Goal: Book appointment/travel/reservation

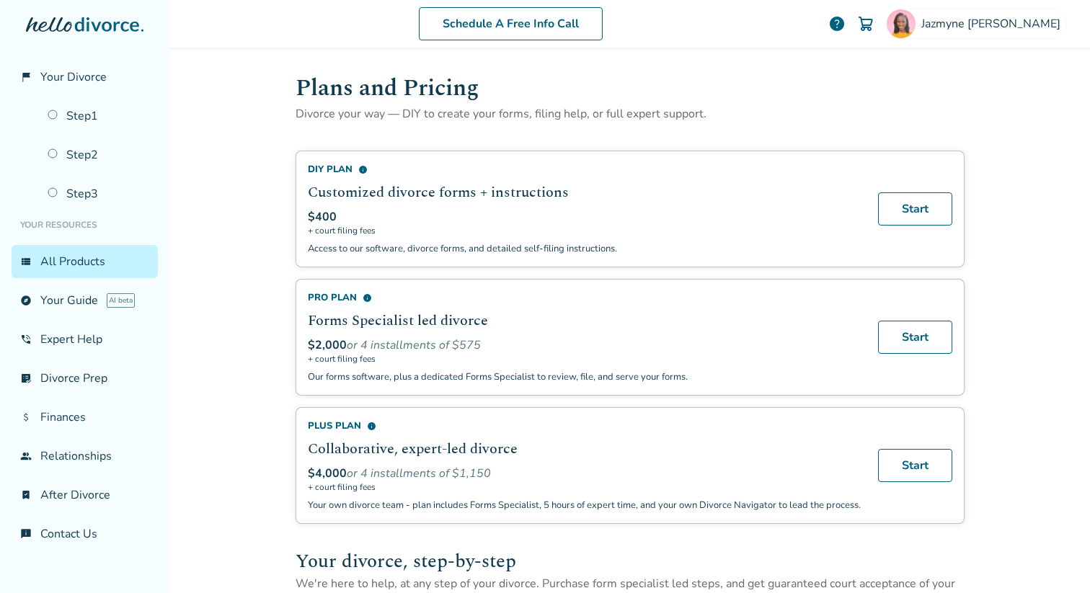
scroll to position [71, 0]
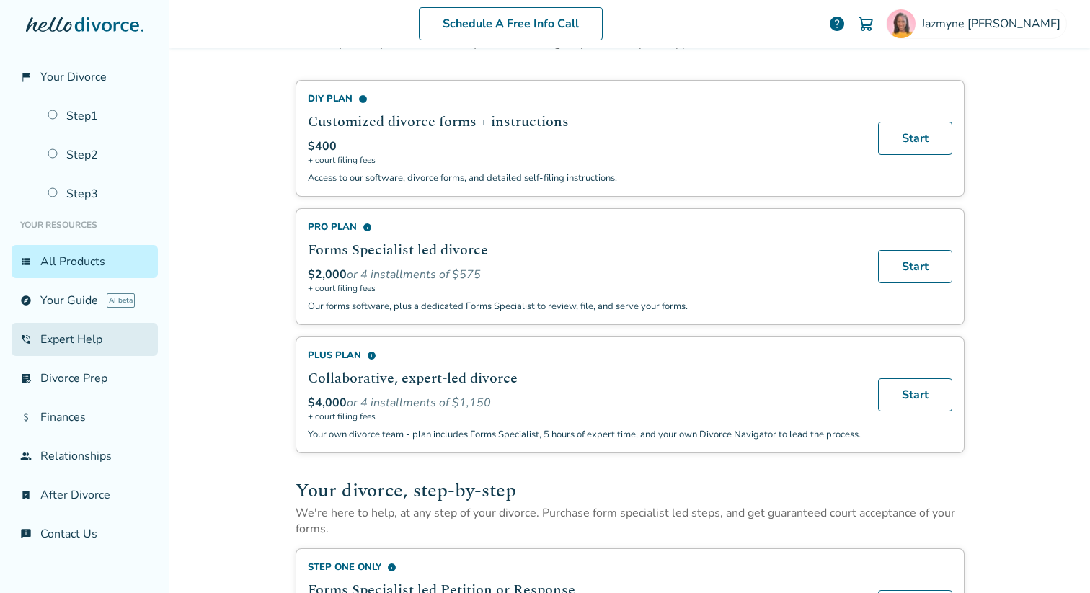
click at [48, 346] on link "phone_in_talk Expert Help" at bounding box center [85, 339] width 146 height 33
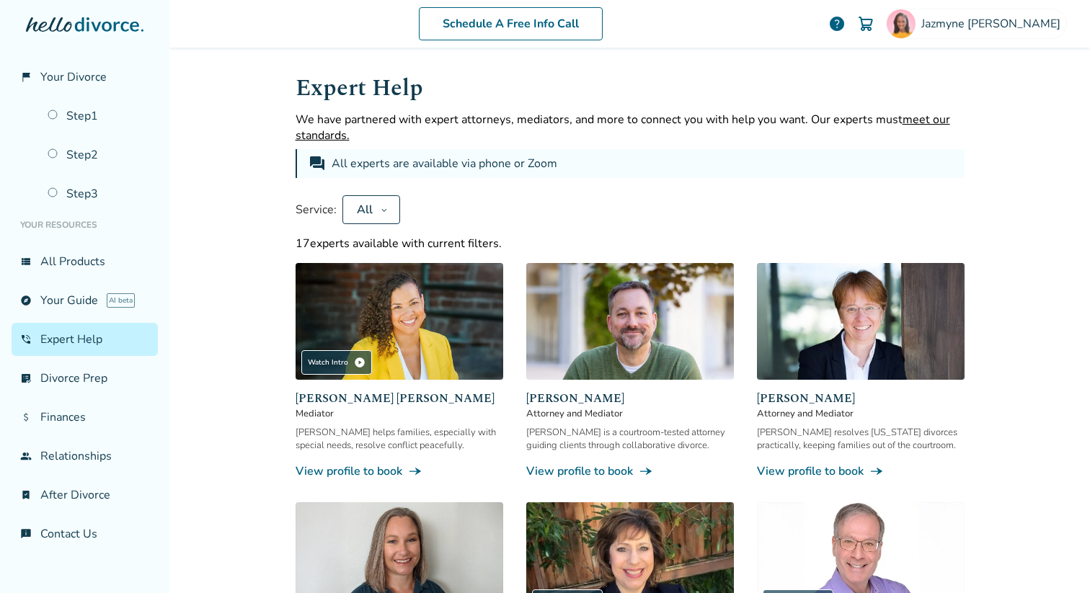
scroll to position [2, 0]
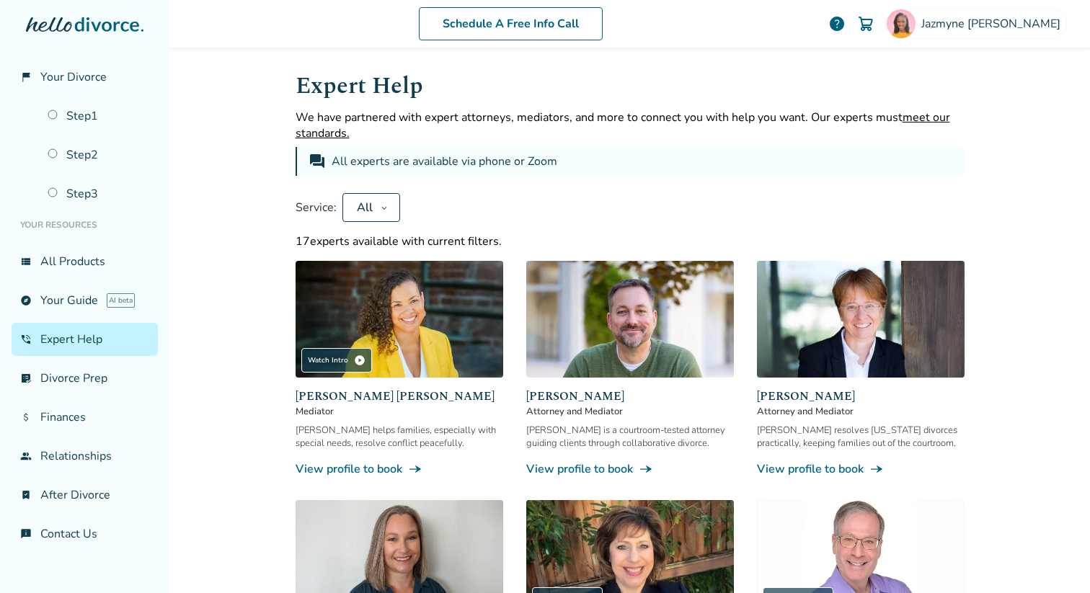
click at [381, 202] on icon at bounding box center [383, 208] width 7 height 12
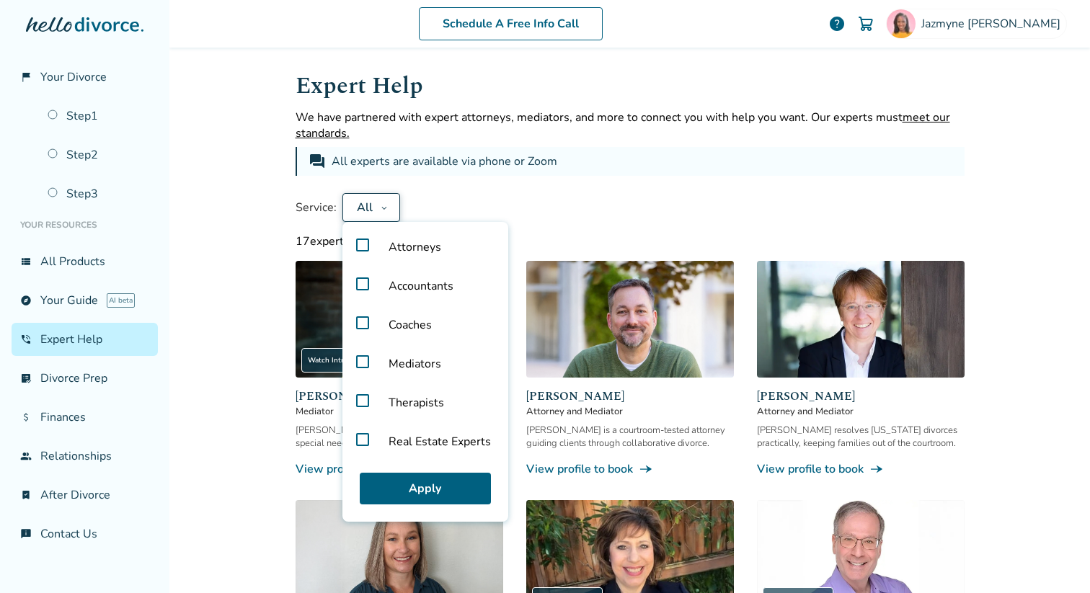
click at [362, 242] on label "Attorneys" at bounding box center [425, 247] width 154 height 39
click at [420, 484] on button "Apply" at bounding box center [425, 489] width 131 height 32
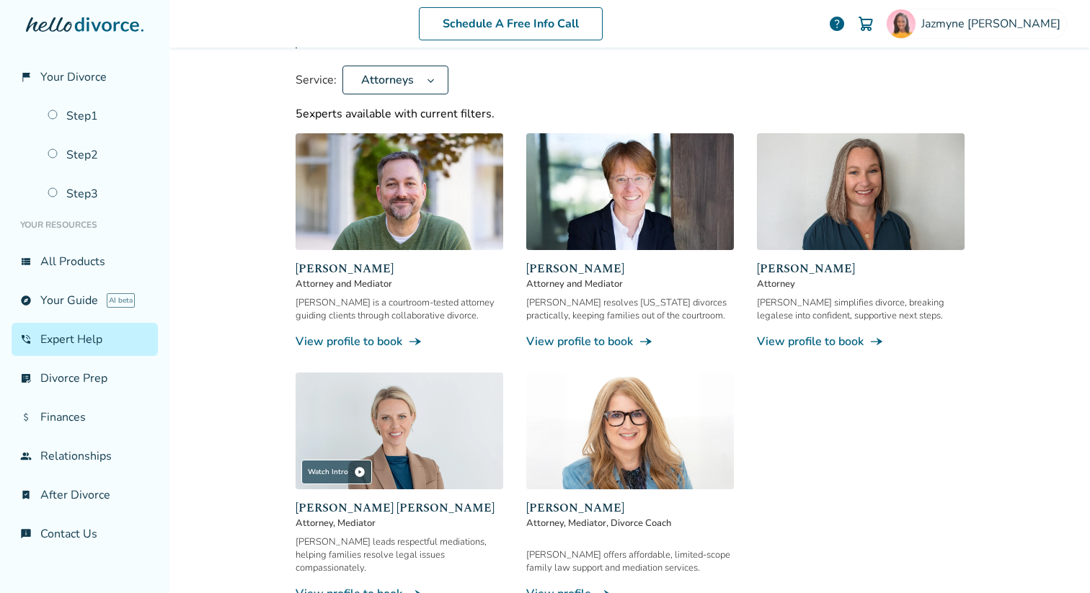
scroll to position [117, 0]
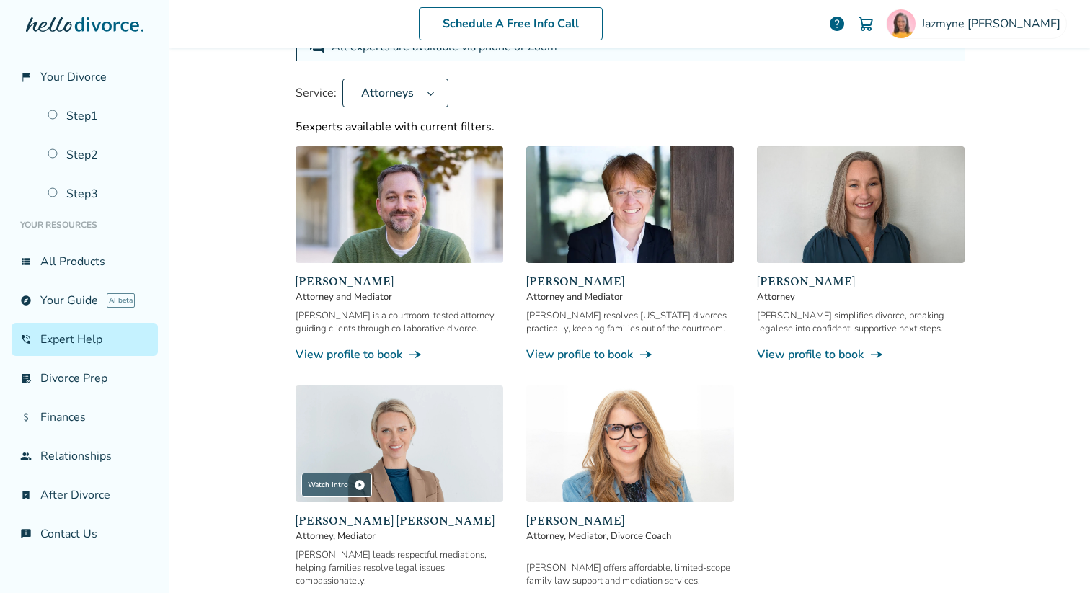
click at [770, 355] on link "View profile to book line_end_arrow_notch" at bounding box center [861, 355] width 208 height 16
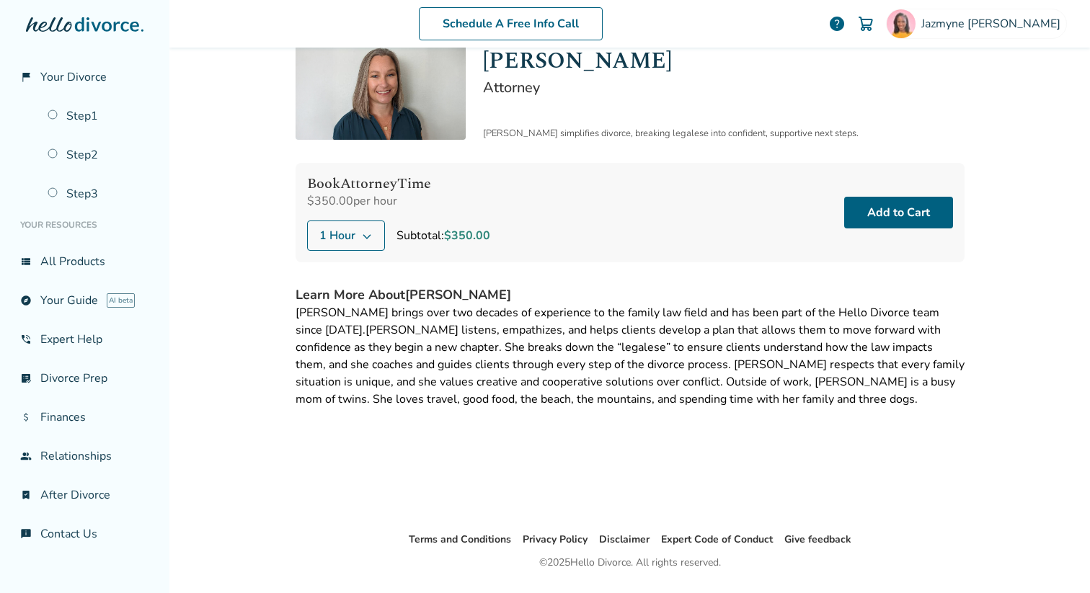
scroll to position [61, 0]
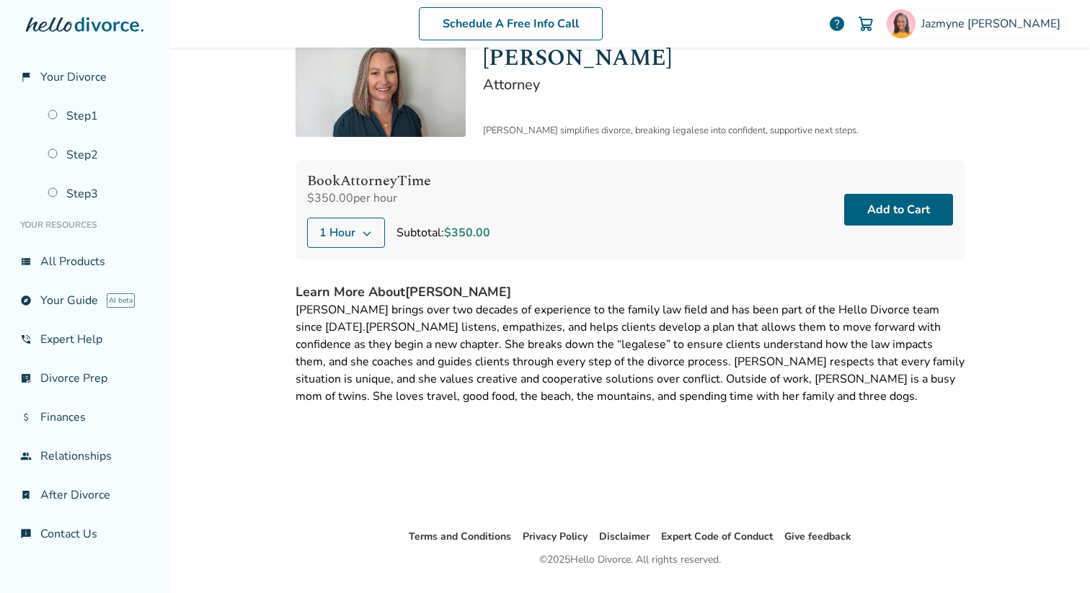
click at [357, 230] on button "1 Hour" at bounding box center [346, 233] width 78 height 30
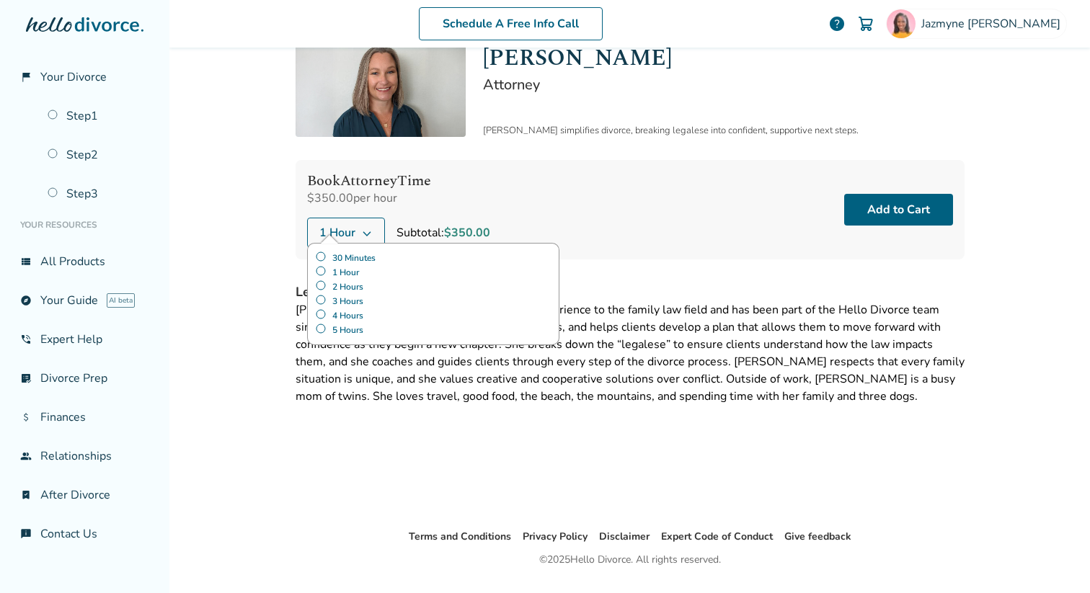
click at [350, 256] on label "30 Minutes" at bounding box center [433, 258] width 236 height 14
click at [385, 238] on icon at bounding box center [391, 233] width 12 height 12
click at [334, 270] on label "1 Hour" at bounding box center [433, 272] width 236 height 14
click at [712, 277] on div "Desiree Howard Attorney Desiree simplifies divorce, breaking legalese into conf…" at bounding box center [629, 223] width 669 height 364
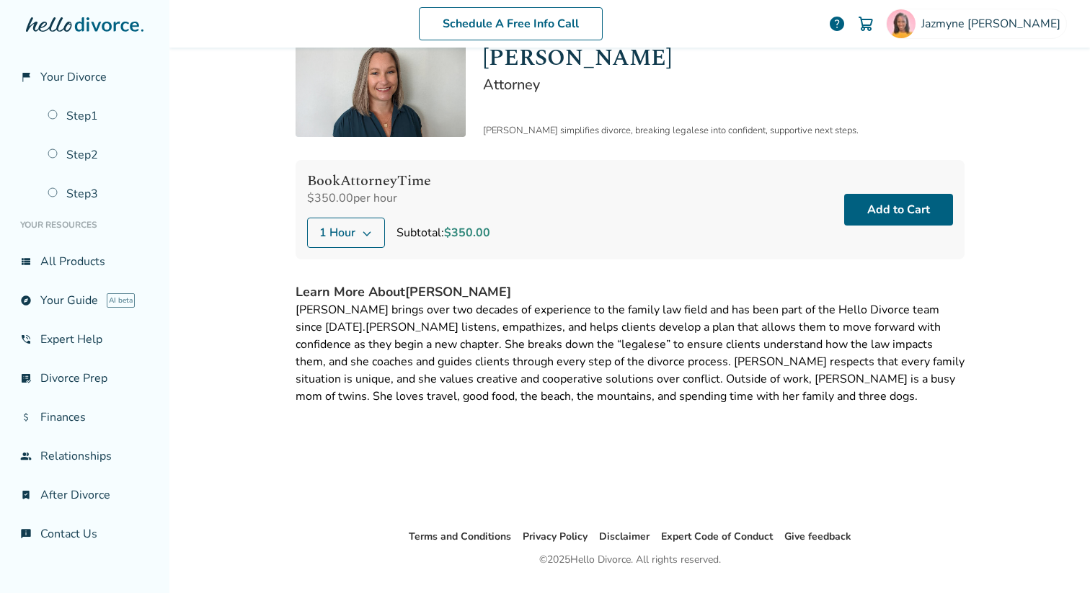
scroll to position [0, 0]
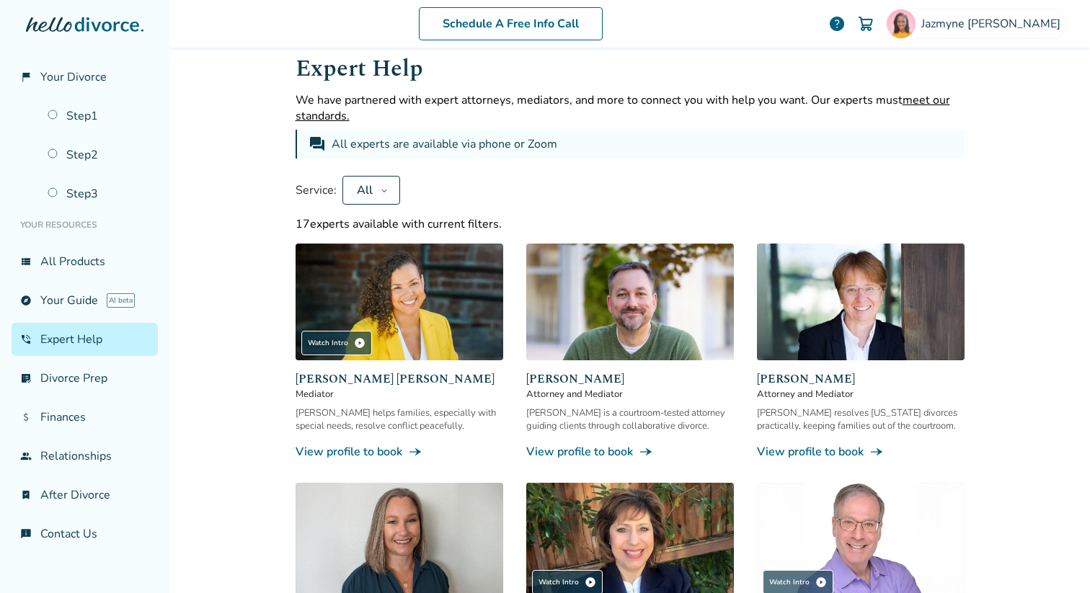
scroll to position [21, 0]
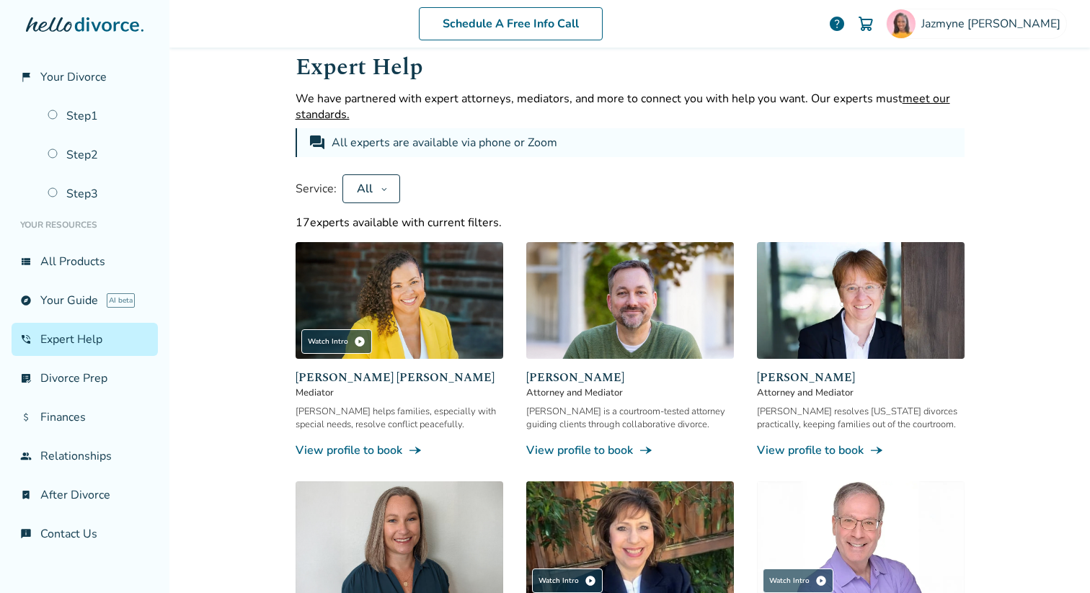
click at [370, 199] on button "All" at bounding box center [371, 188] width 58 height 29
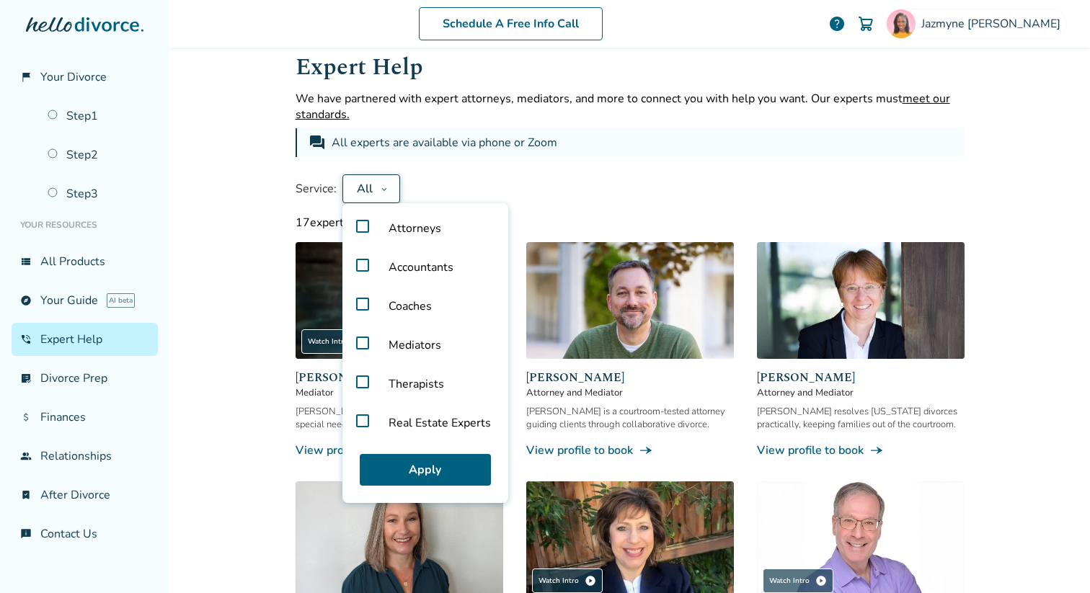
click at [361, 221] on label "Attorneys" at bounding box center [425, 228] width 154 height 39
click at [459, 481] on button "Apply" at bounding box center [425, 470] width 131 height 32
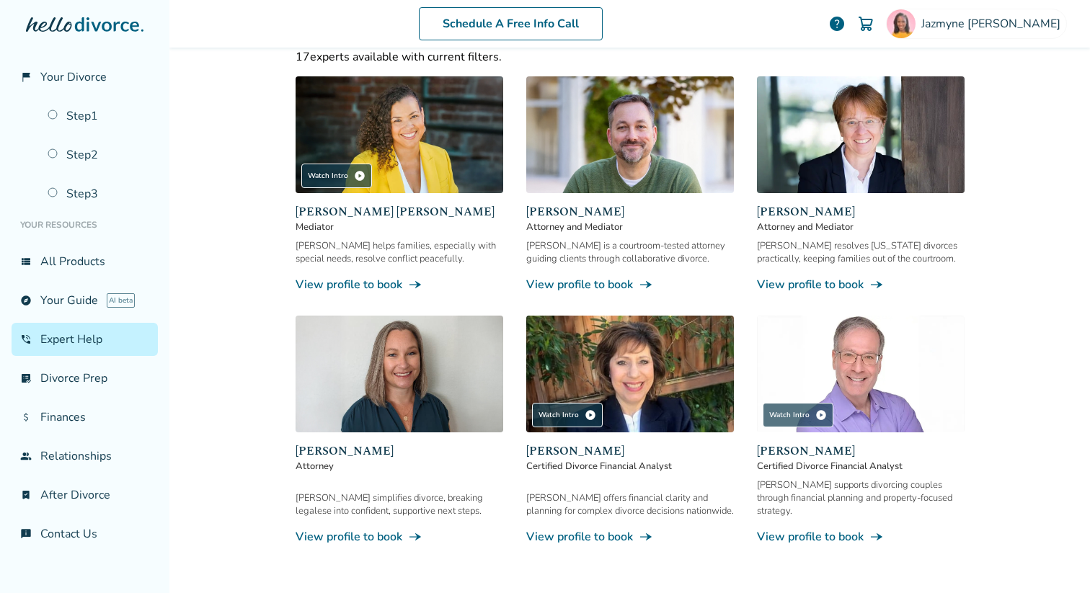
scroll to position [0, 0]
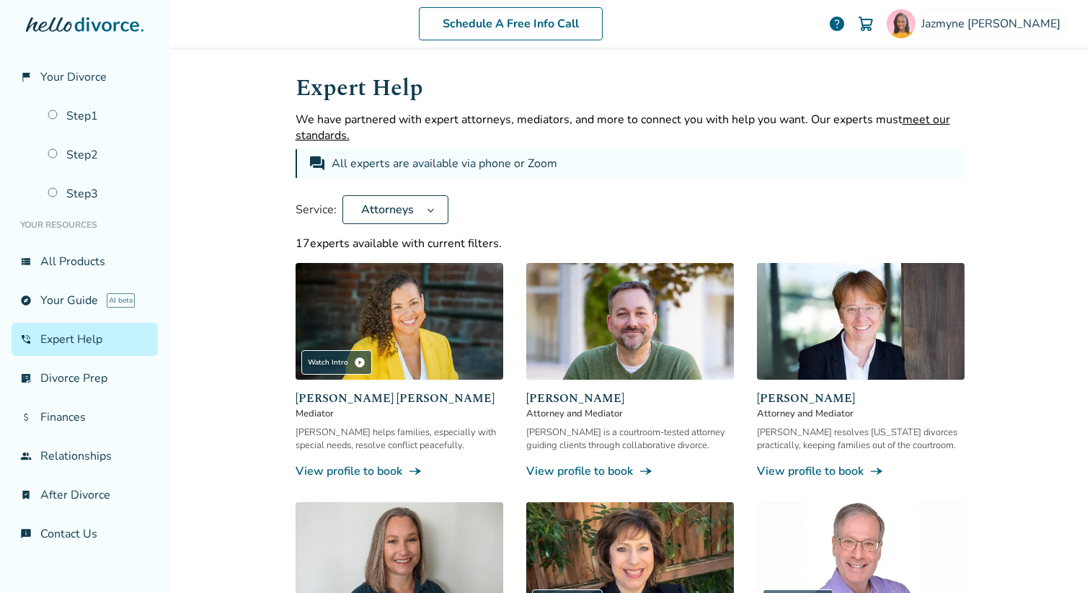
click at [250, 287] on div "Schedule A Free Info Call Jazmyne Williams help Schedule A Free Call Jazmyne Wi…" at bounding box center [629, 296] width 920 height 593
click at [244, 130] on div "Schedule A Free Info Call Jazmyne Williams help Schedule A Free Call Jazmyne Wi…" at bounding box center [629, 296] width 920 height 593
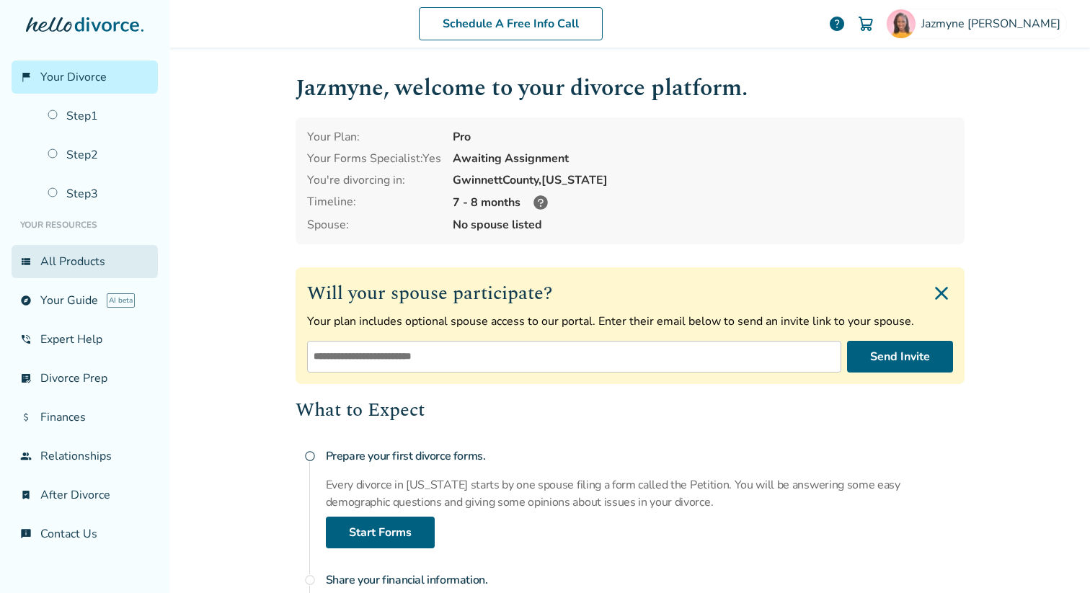
click at [39, 266] on link "view_list All Products" at bounding box center [85, 261] width 146 height 33
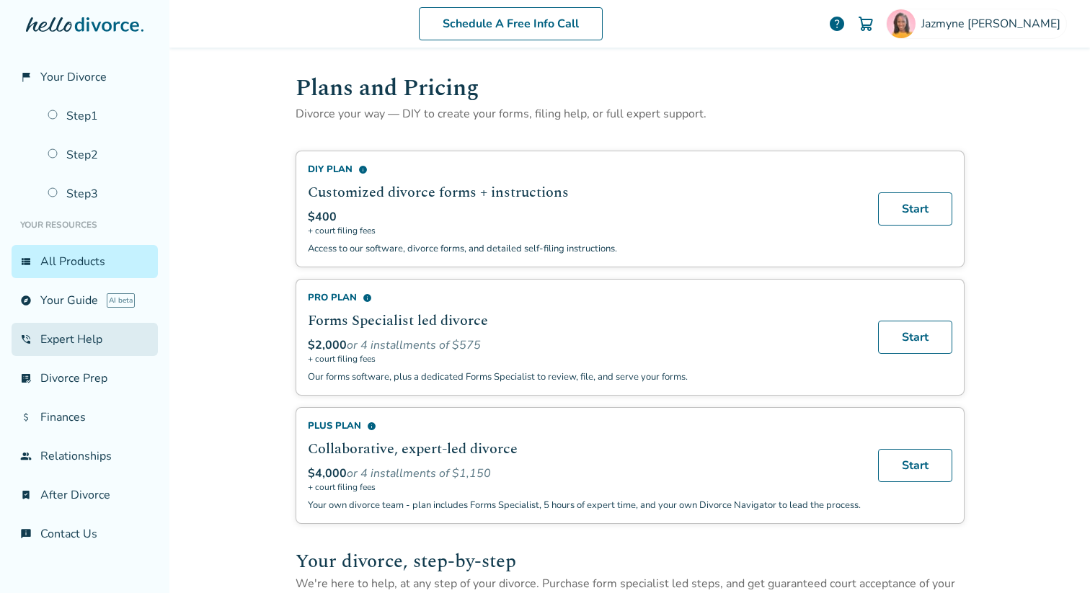
click at [63, 337] on link "phone_in_talk Expert Help" at bounding box center [85, 339] width 146 height 33
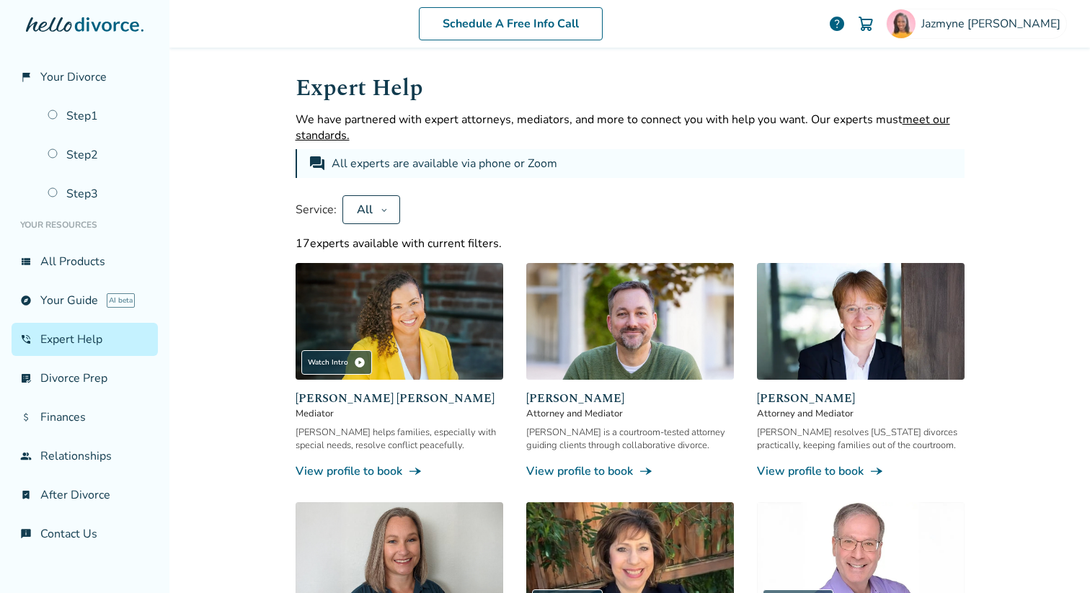
click at [553, 467] on link "View profile to book line_end_arrow_notch" at bounding box center [630, 471] width 208 height 16
click at [375, 204] on button "All" at bounding box center [371, 209] width 58 height 29
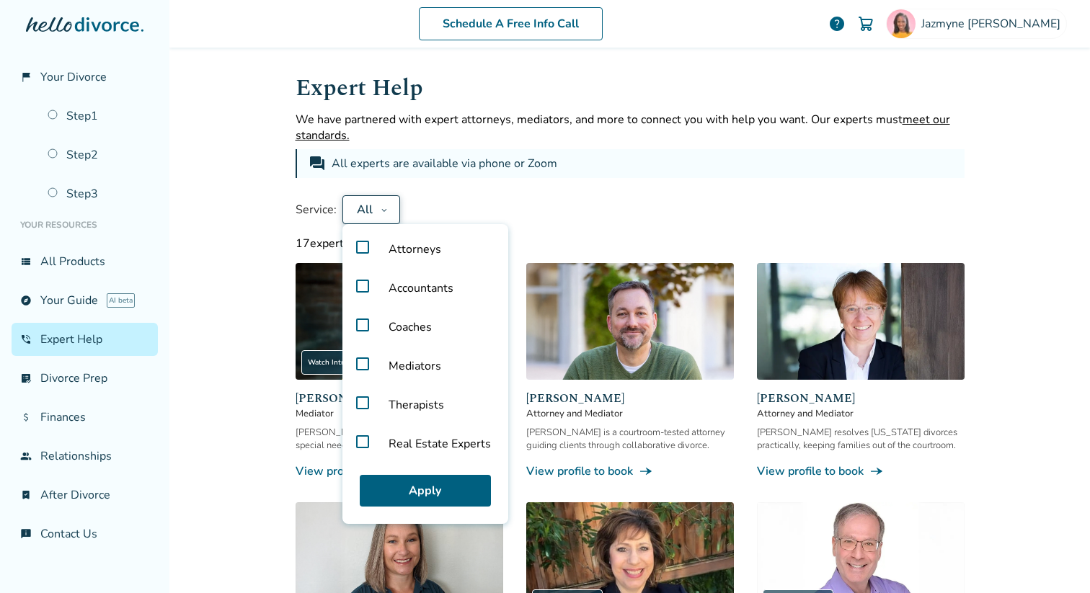
click at [361, 247] on label "Attorneys" at bounding box center [425, 249] width 154 height 39
click at [390, 497] on button "Apply" at bounding box center [425, 491] width 131 height 32
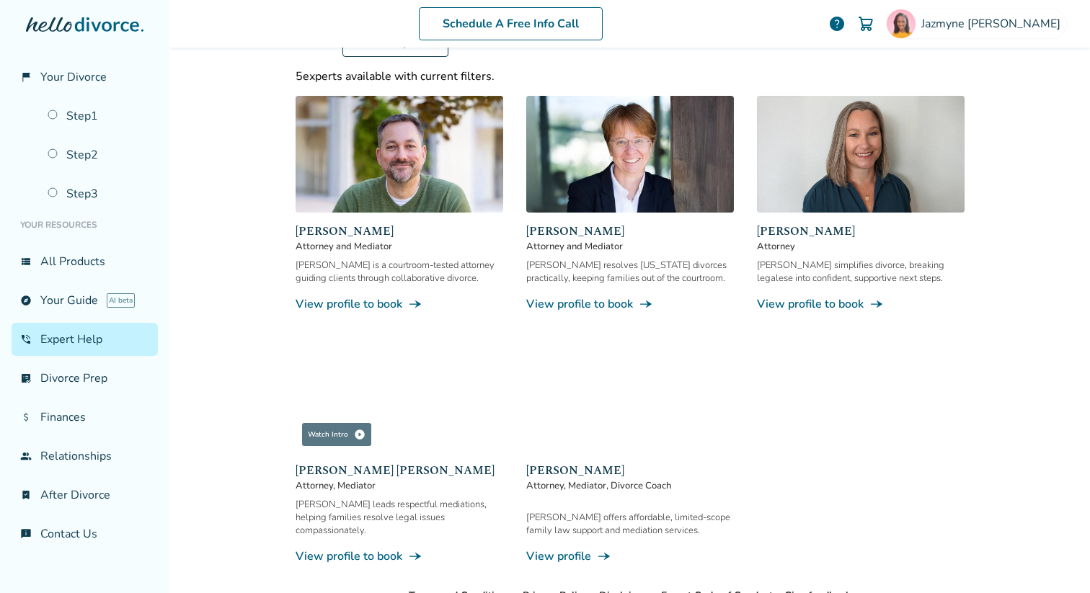
scroll to position [172, 0]
